Goal: Find specific fact: Find specific fact

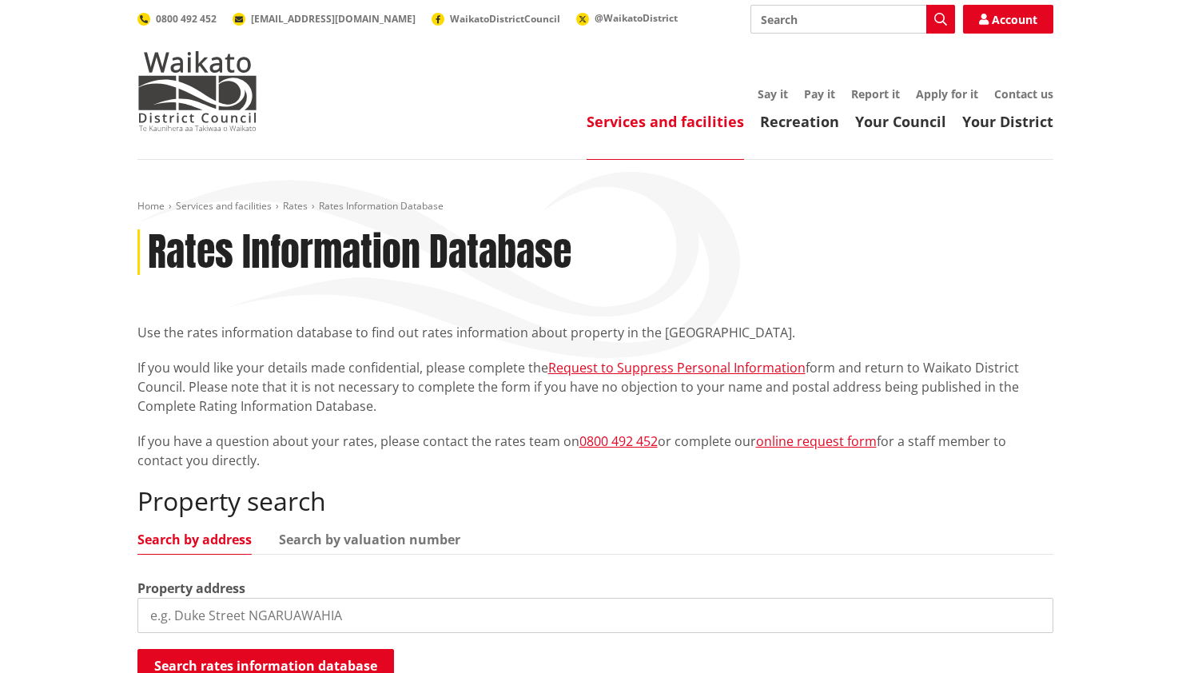
scroll to position [160, 0]
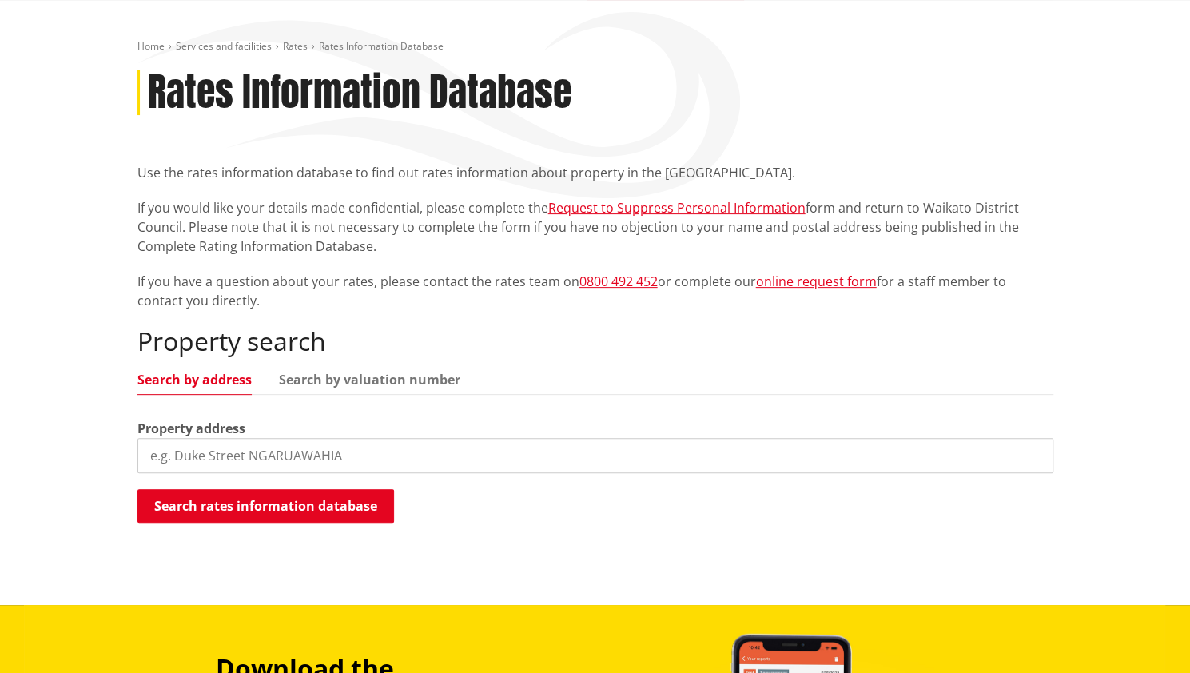
click at [370, 452] on input "search" at bounding box center [596, 455] width 916 height 35
type input "[STREET_ADDRESS]"
click at [261, 502] on button "Search rates information database" at bounding box center [266, 506] width 257 height 34
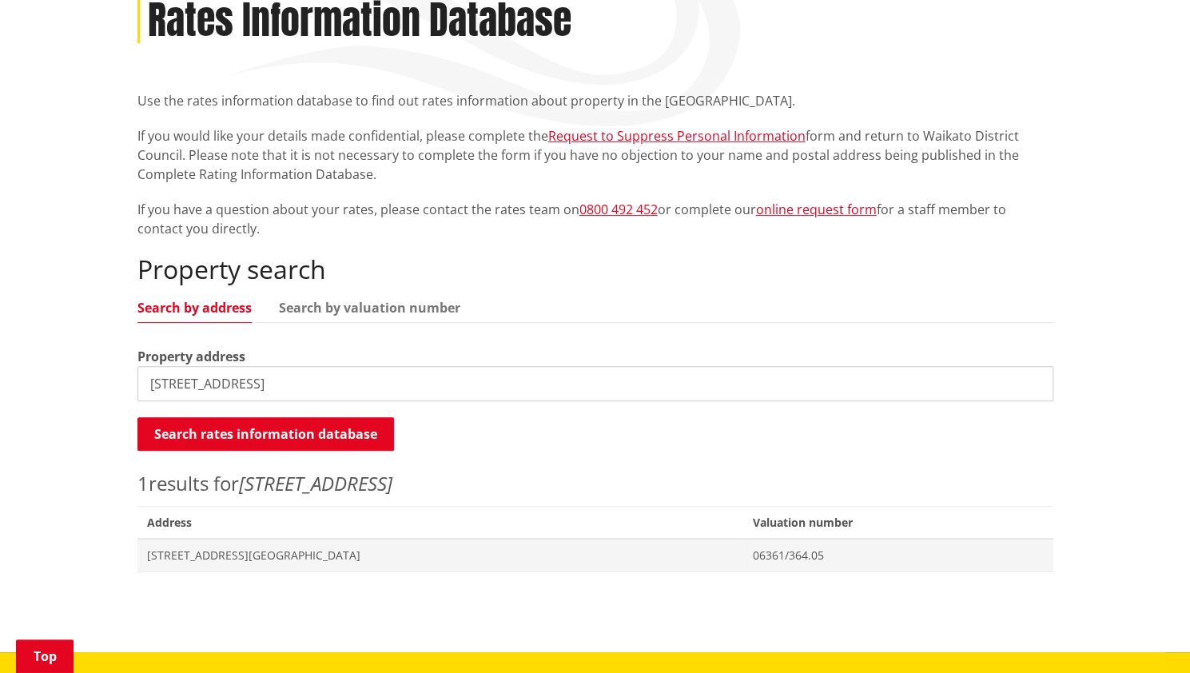
scroll to position [320, 0]
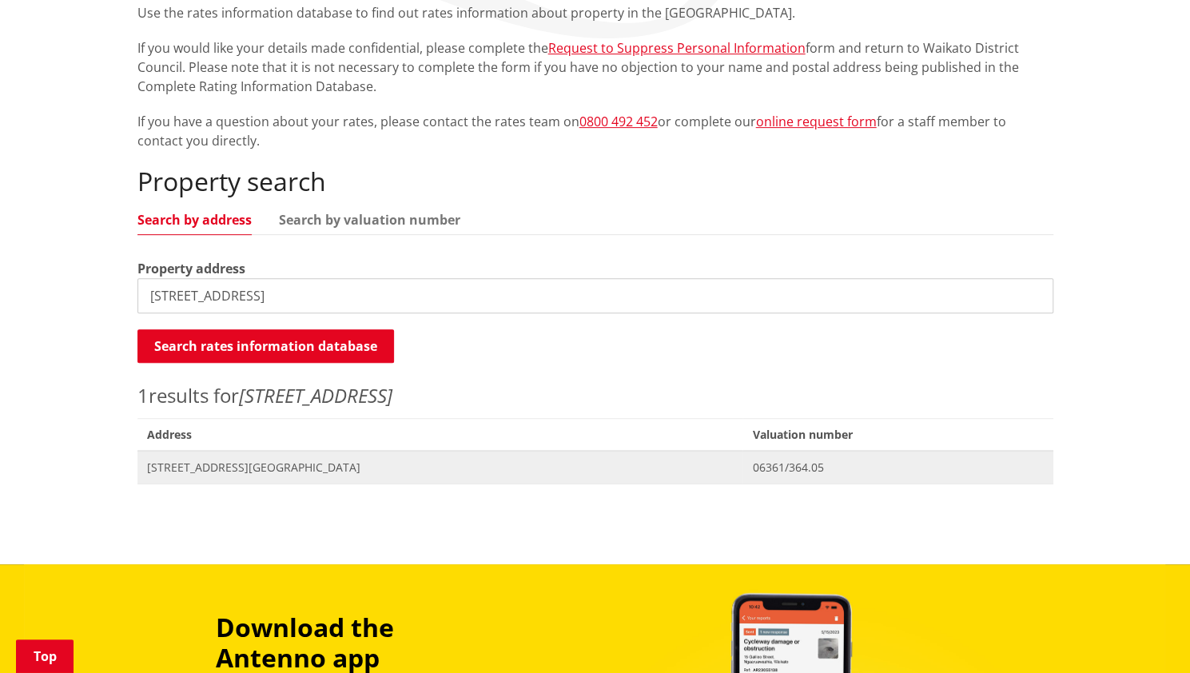
click at [275, 467] on span "[STREET_ADDRESS][GEOGRAPHIC_DATA]" at bounding box center [440, 468] width 587 height 16
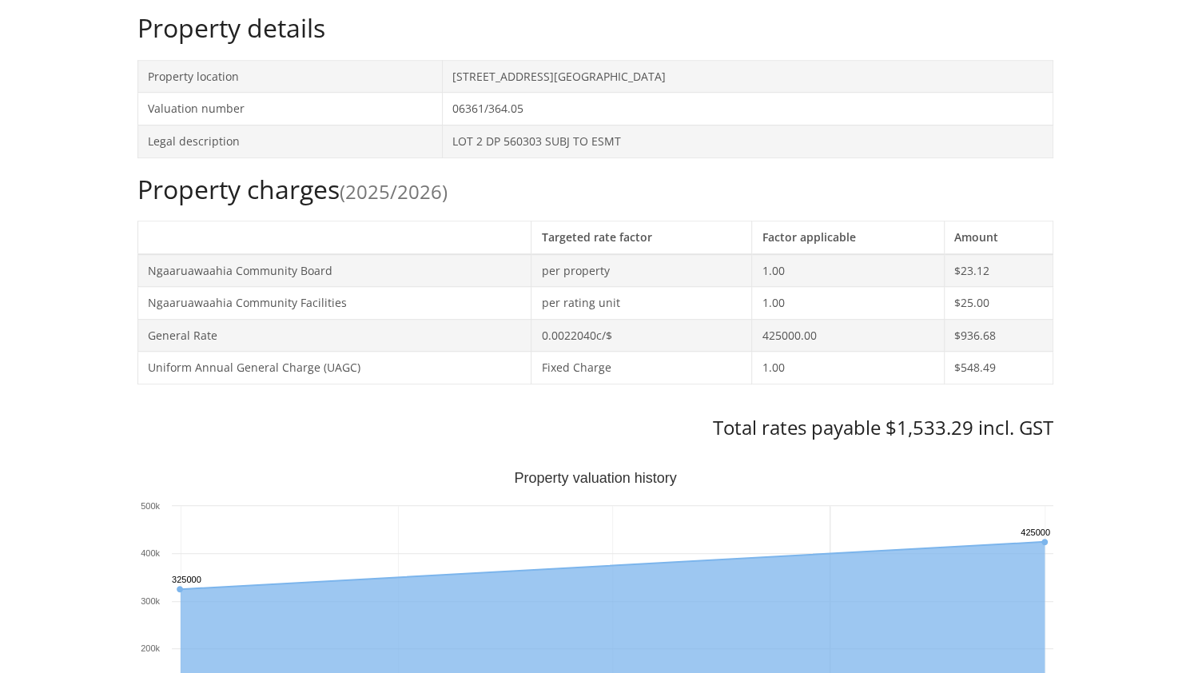
scroll to position [560, 0]
